Goal: Information Seeking & Learning: Learn about a topic

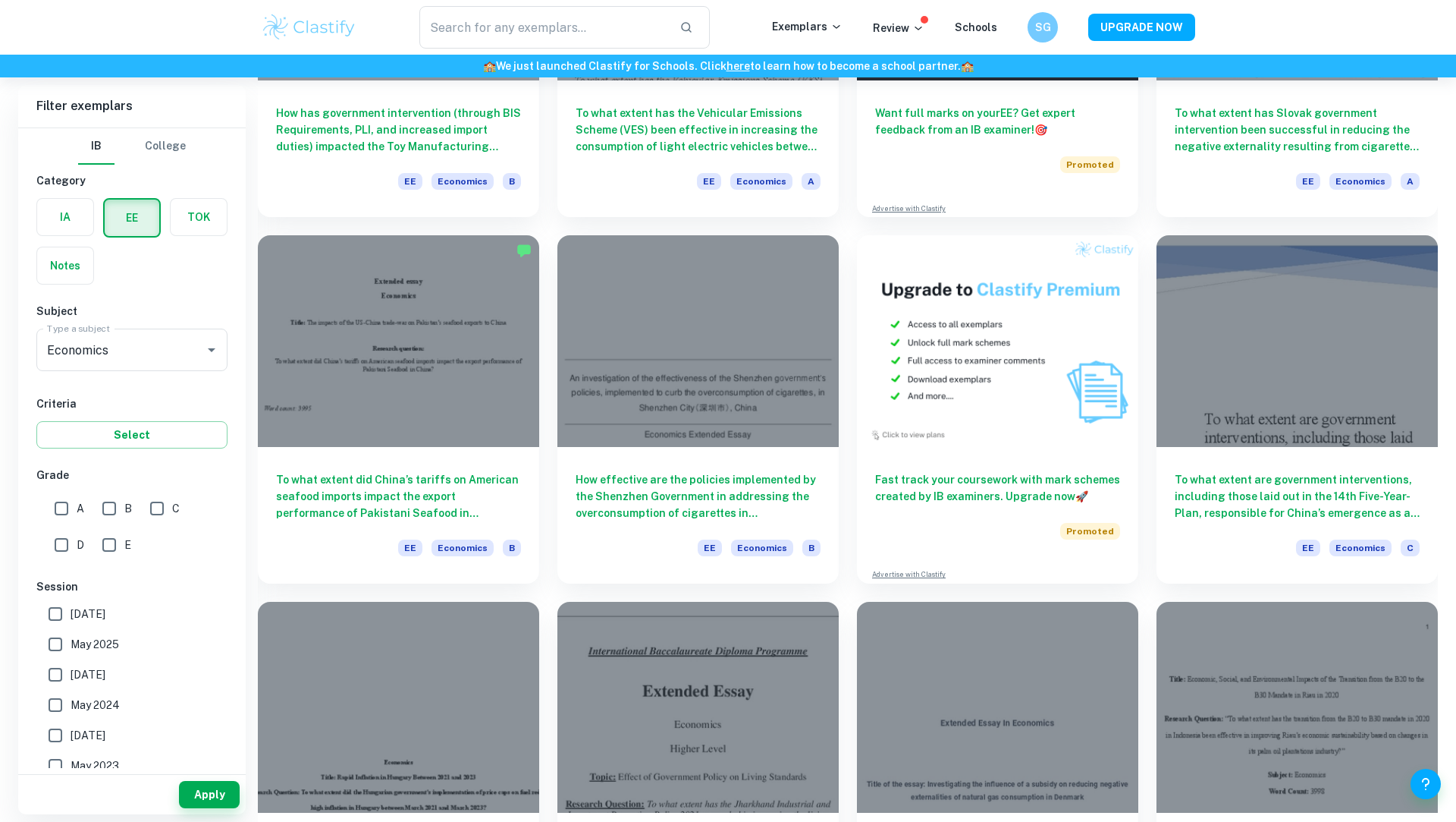
scroll to position [323, 0]
click at [62, 506] on input "A" at bounding box center [61, 508] width 31 height 31
checkbox input "true"
click at [207, 794] on button "Apply" at bounding box center [209, 795] width 61 height 27
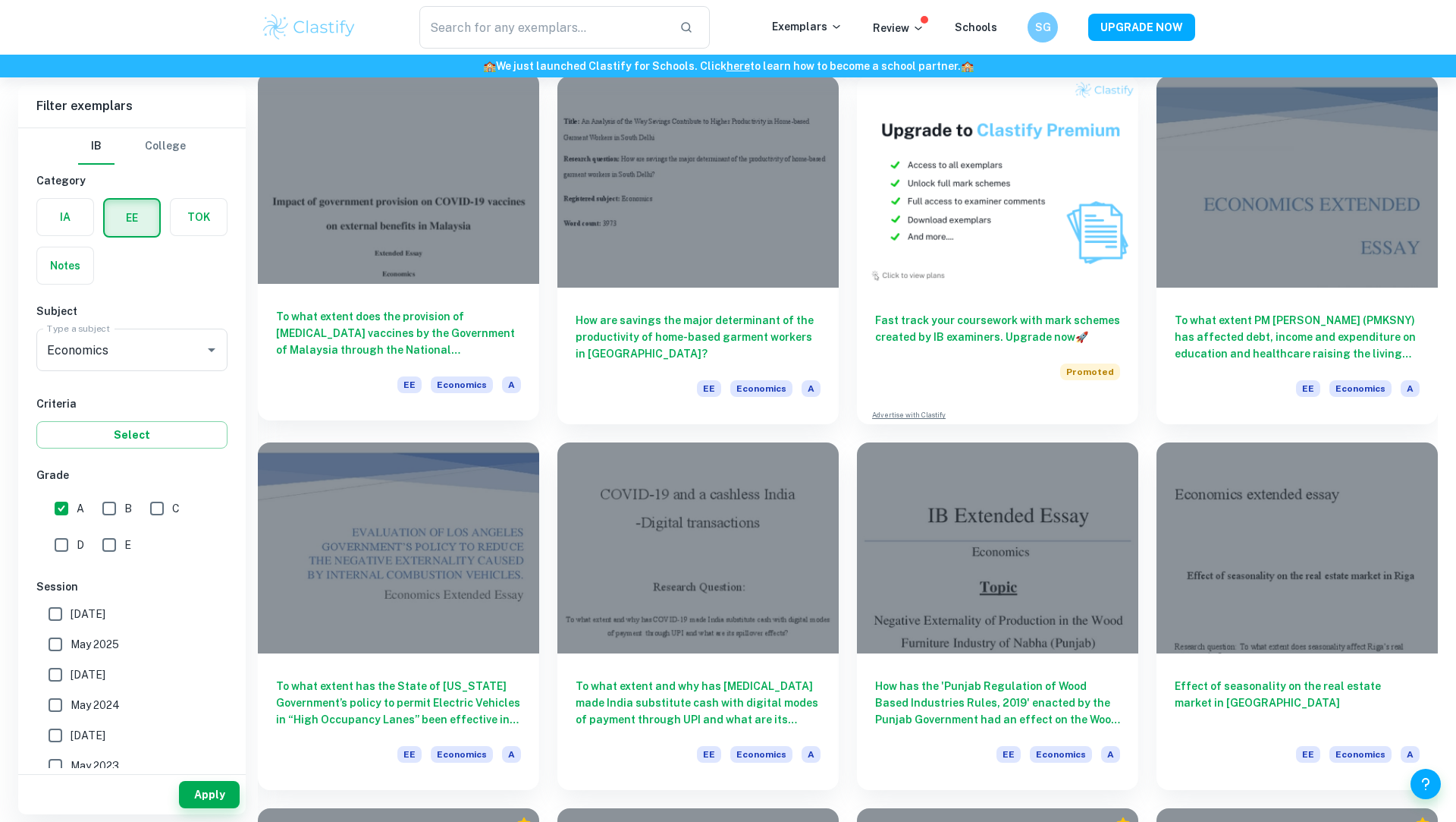
scroll to position [488, 0]
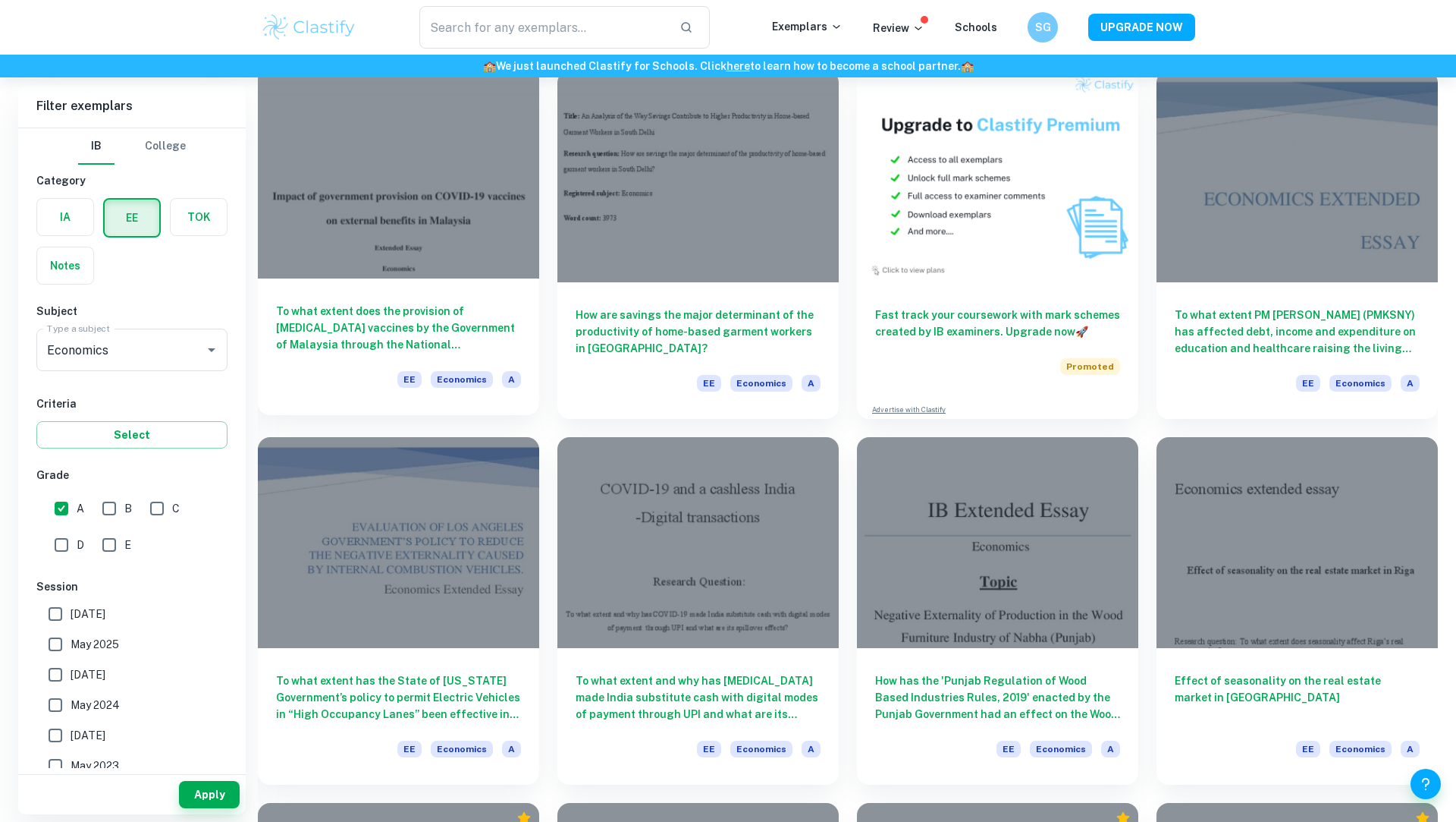
click at [414, 218] on div at bounding box center [399, 172] width 282 height 211
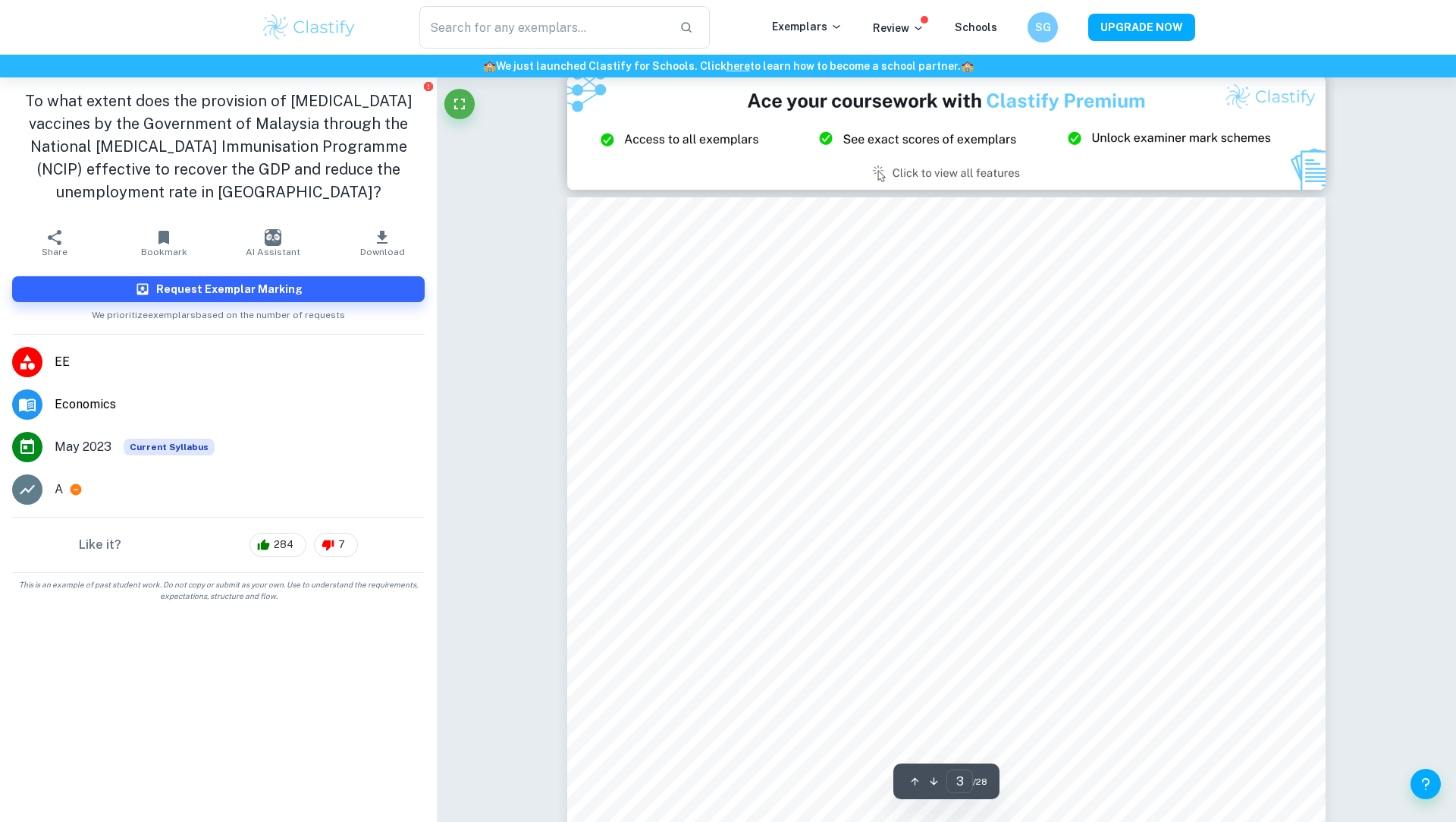
scroll to position [2301, 0]
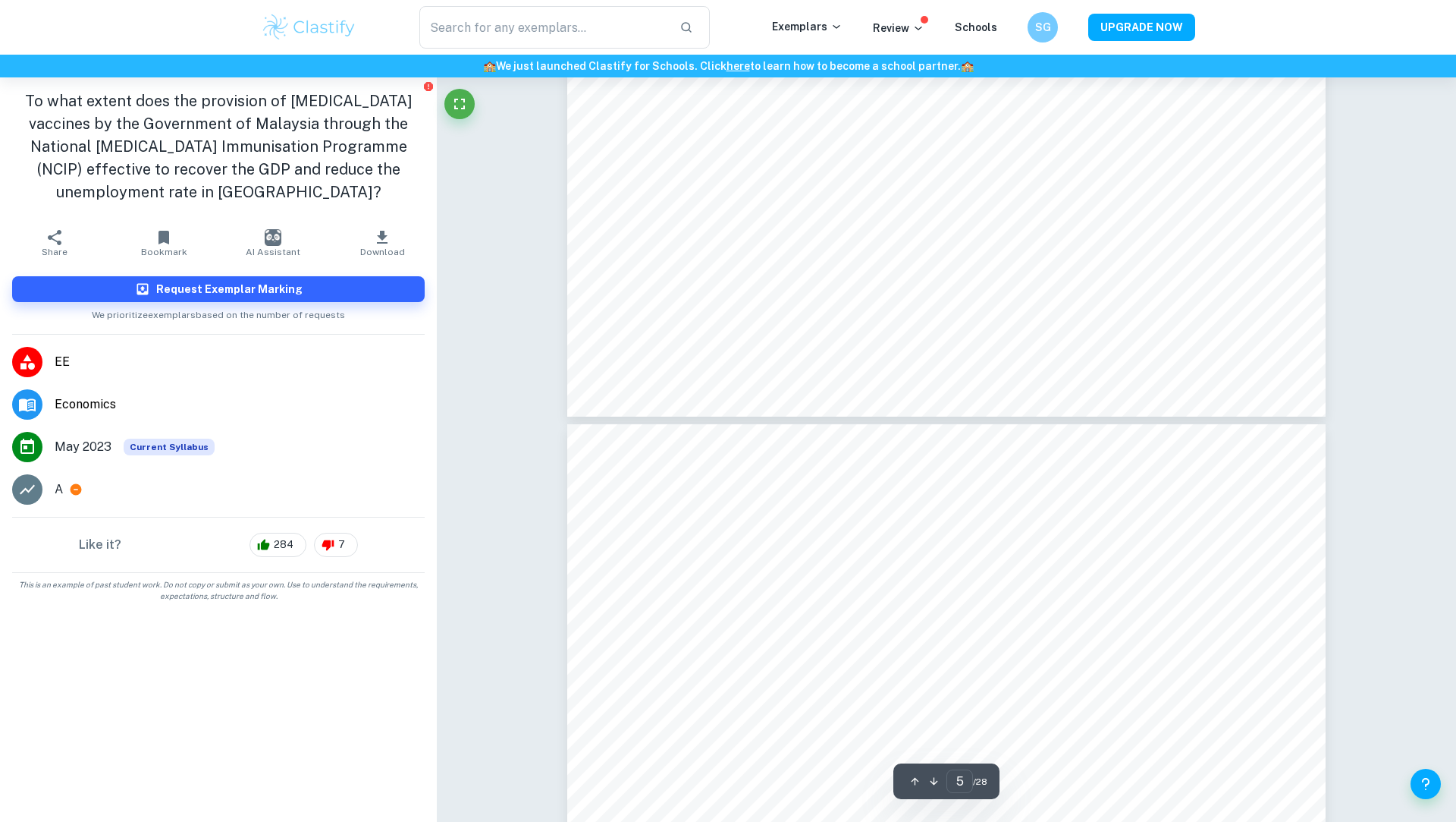
type input "4"
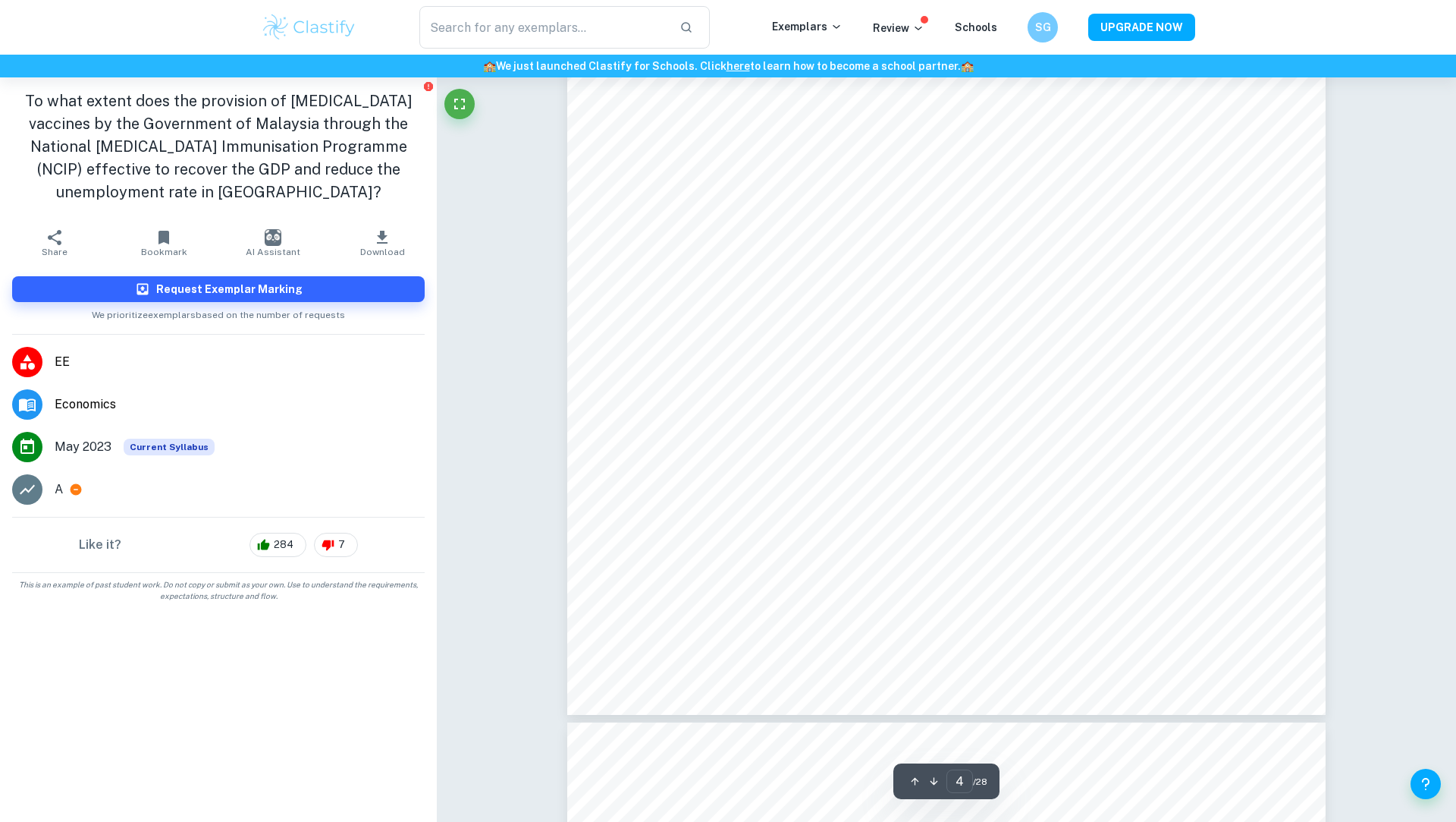
scroll to position [3923, 0]
